Goal: Navigation & Orientation: Find specific page/section

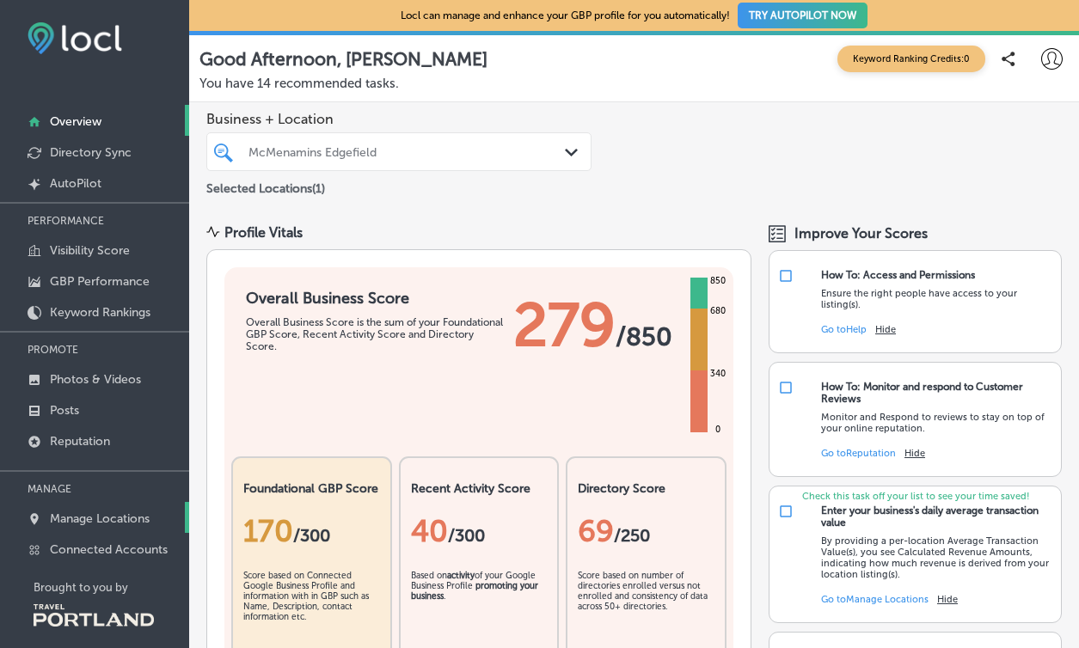
click at [132, 506] on link "Manage Locations" at bounding box center [94, 517] width 189 height 31
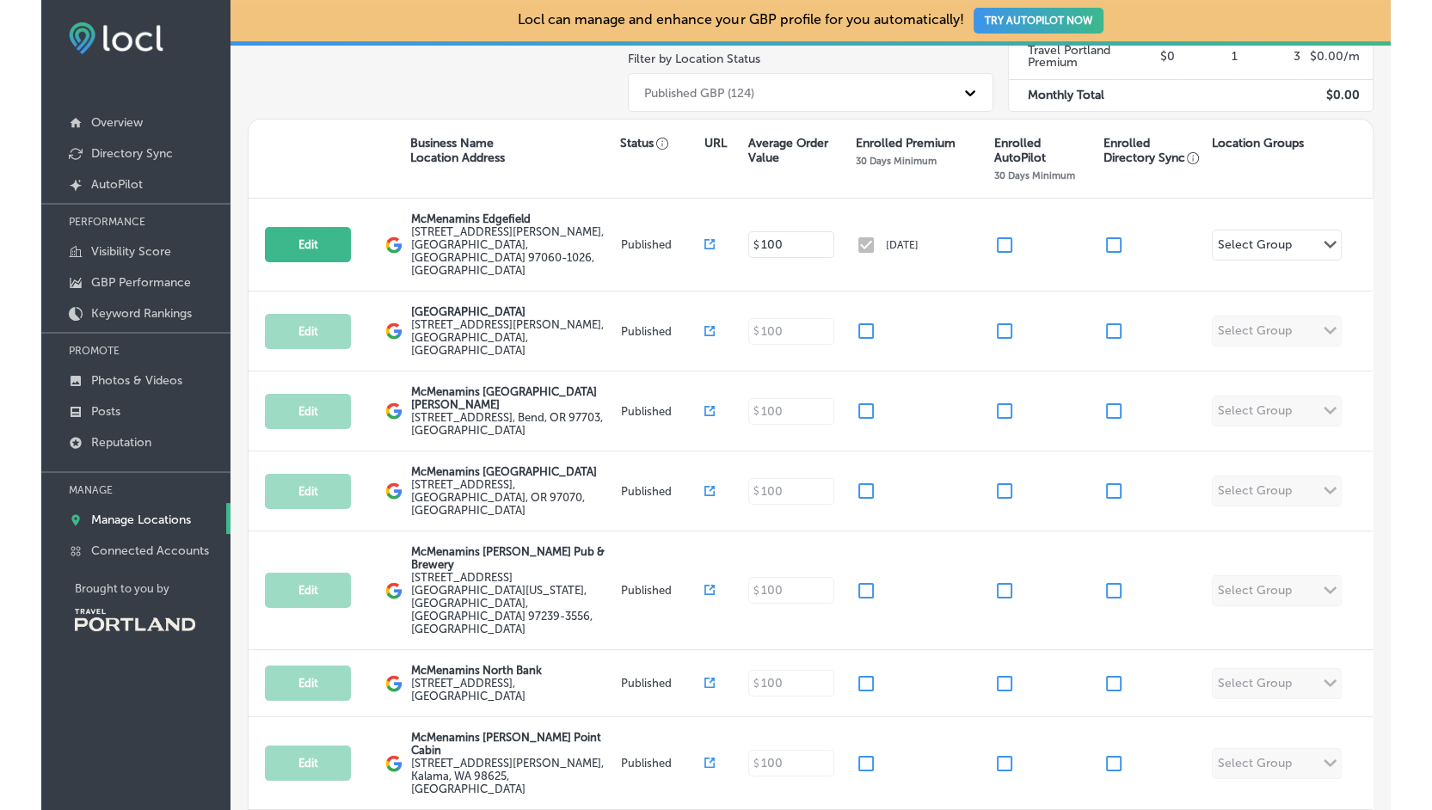
scroll to position [271, 0]
